Goal: Browse casually

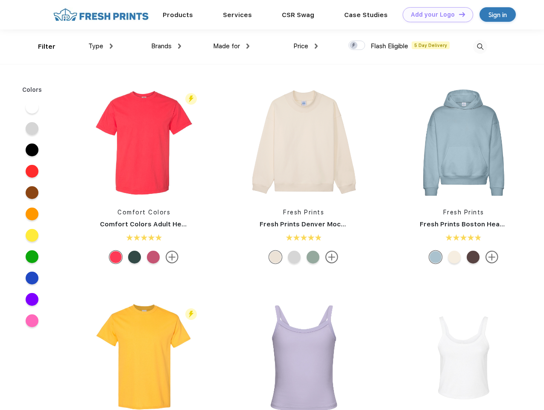
click at [435, 15] on link "Add your Logo Design Tool" at bounding box center [438, 14] width 70 height 15
click at [0, 0] on div "Design Tool" at bounding box center [0, 0] width 0 height 0
click at [458, 14] on link "Add your Logo Design Tool" at bounding box center [438, 14] width 70 height 15
click at [41, 47] on div "Filter" at bounding box center [47, 47] width 18 height 10
click at [101, 46] on span "Type" at bounding box center [95, 46] width 15 height 8
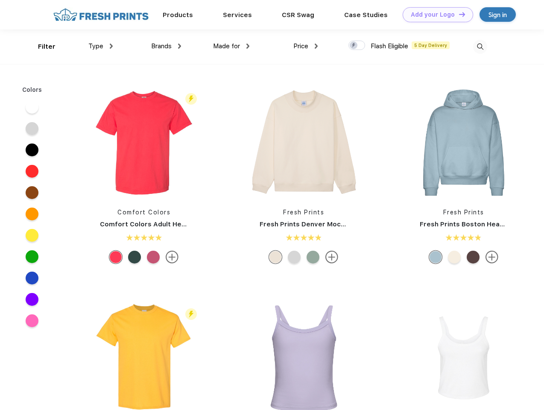
click at [166, 46] on span "Brands" at bounding box center [161, 46] width 20 height 8
click at [231, 46] on span "Made for" at bounding box center [226, 46] width 27 height 8
click at [306, 46] on span "Price" at bounding box center [300, 46] width 15 height 8
click at [357, 46] on div at bounding box center [356, 45] width 17 height 9
click at [354, 46] on input "checkbox" at bounding box center [351, 43] width 6 height 6
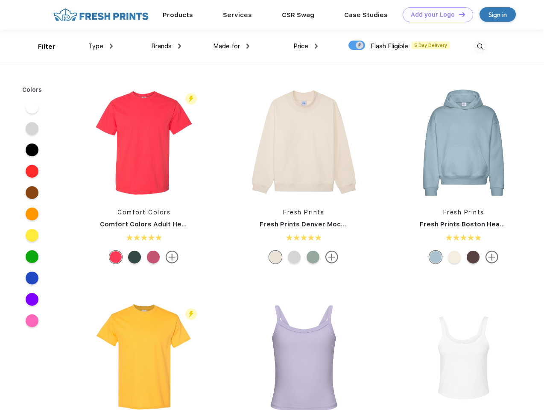
click at [480, 47] on img at bounding box center [480, 47] width 14 height 14
